Goal: Book appointment/travel/reservation

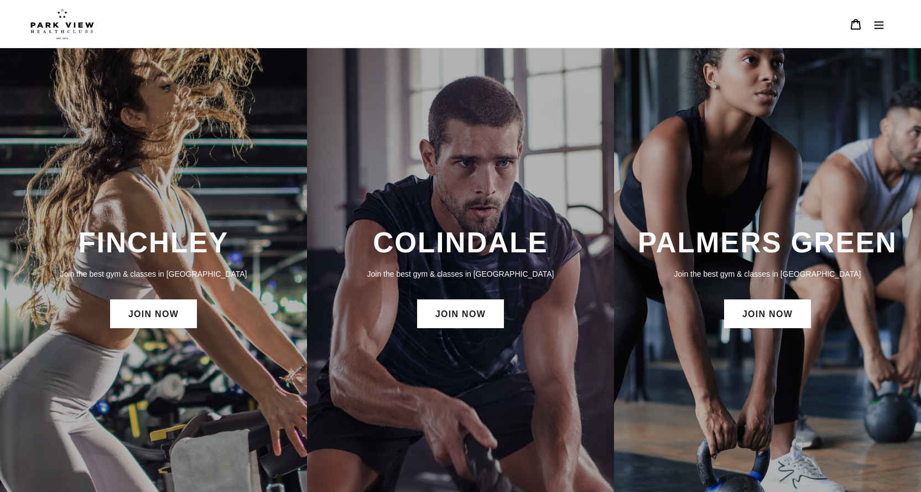
click at [163, 274] on p "Join the best gym & classes in London" at bounding box center [153, 274] width 285 height 12
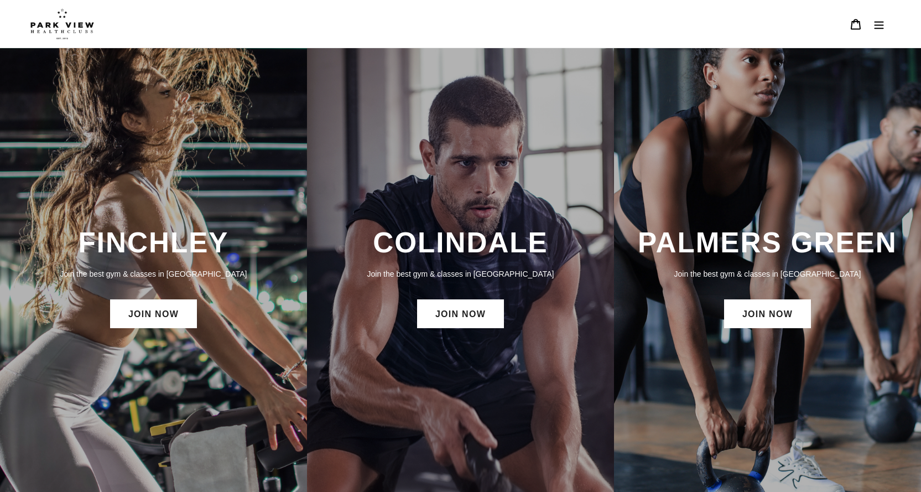
click at [875, 20] on icon "Menu" at bounding box center [879, 24] width 11 height 11
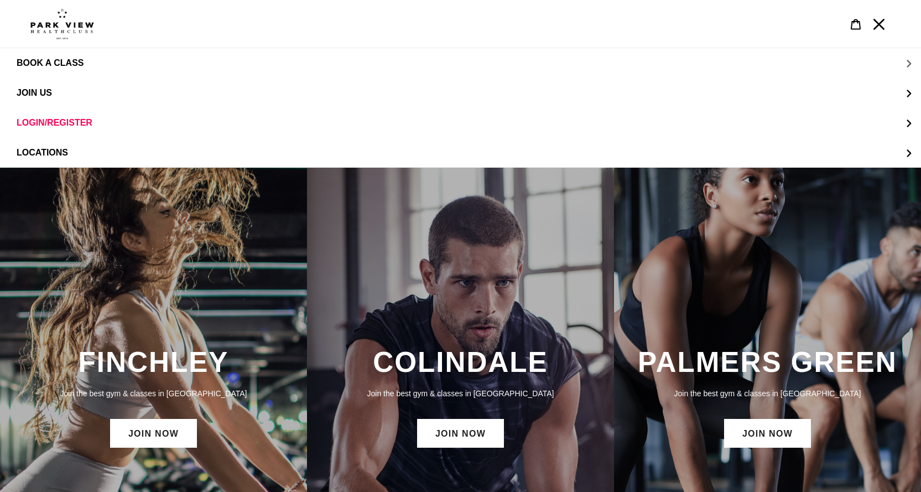
click at [59, 55] on button "BOOK A CLASS" at bounding box center [460, 63] width 921 height 30
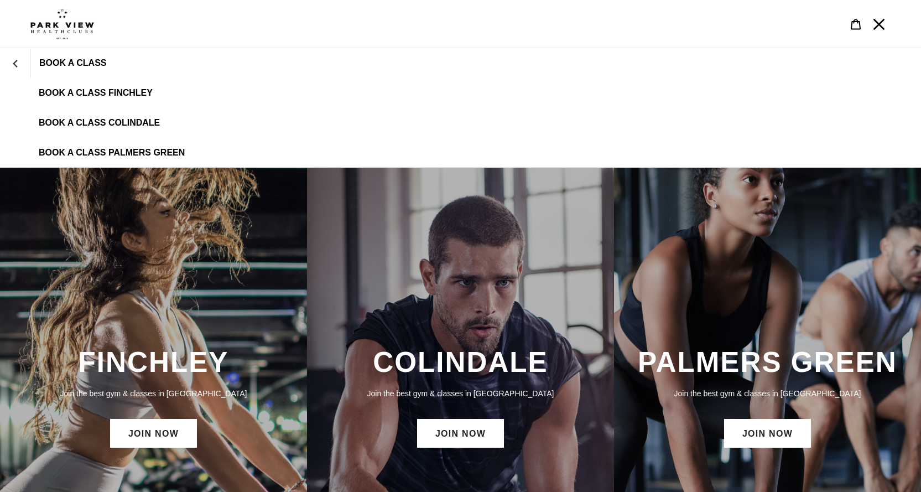
click at [103, 89] on span "BOOK A CLASS FINCHLEY" at bounding box center [96, 93] width 114 height 10
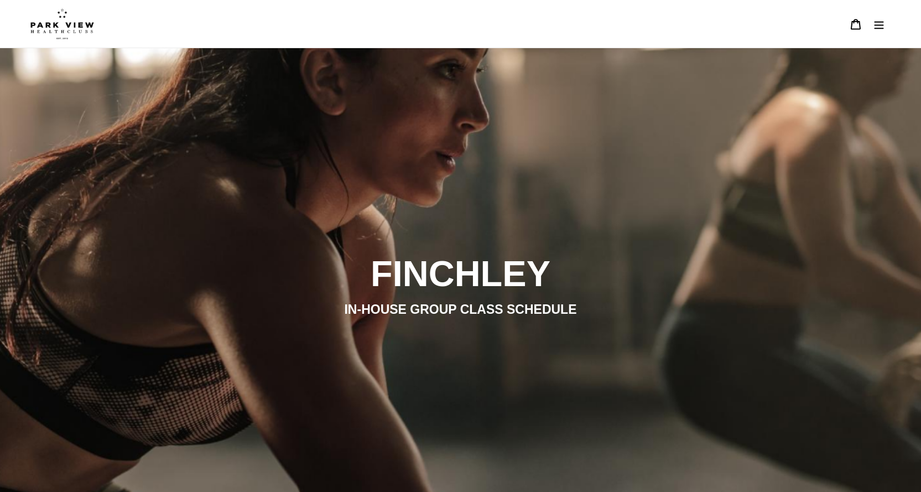
click at [878, 32] on button "Menu" at bounding box center [879, 24] width 23 height 24
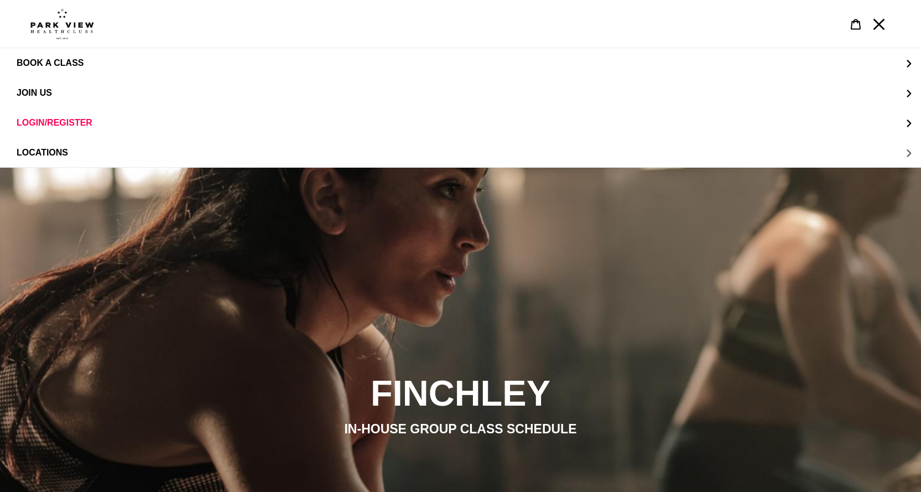
click at [35, 147] on button "LOCATIONS" at bounding box center [460, 153] width 921 height 30
click at [66, 120] on span "Finchley" at bounding box center [61, 123] width 44 height 10
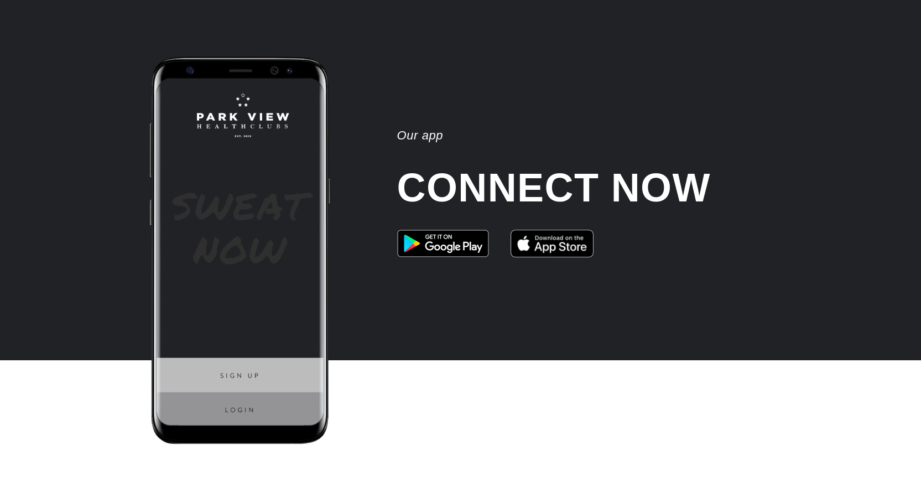
scroll to position [2794, 0]
